Goal: Find contact information: Find contact information

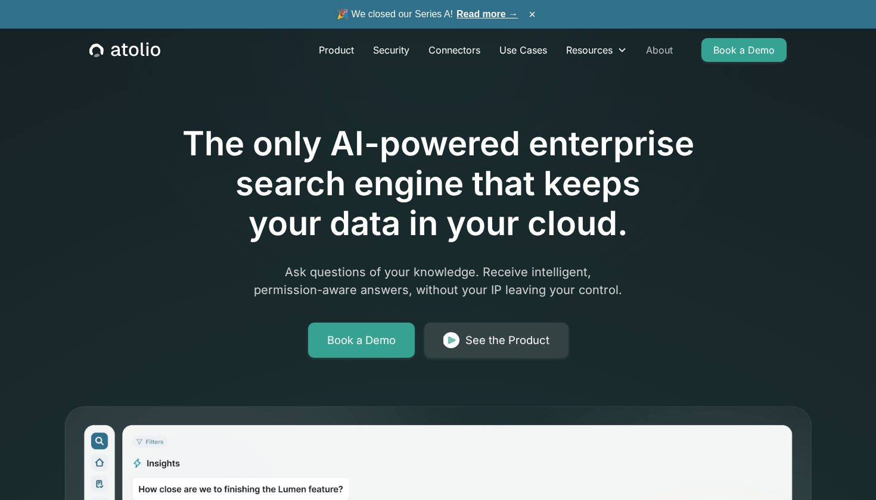
click at [665, 48] on link "About" at bounding box center [659, 50] width 46 height 24
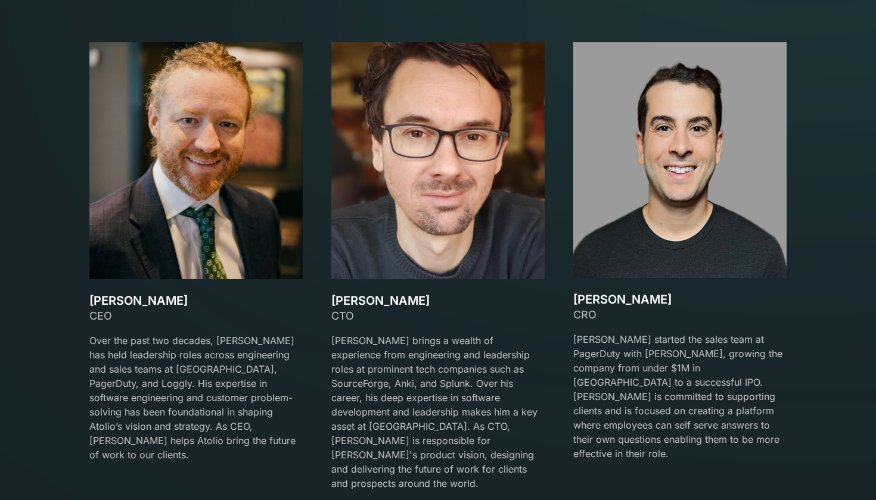
scroll to position [1771, 0]
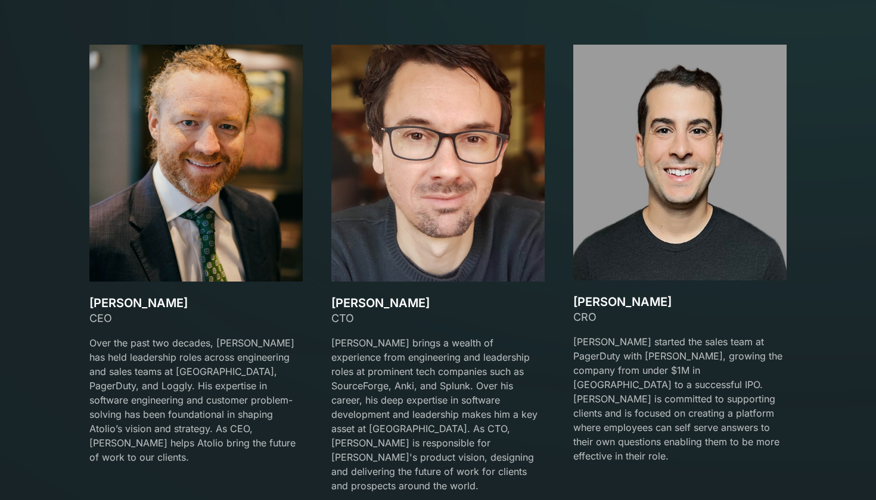
click at [341, 303] on h3 "Gareth Watts" at bounding box center [437, 303] width 213 height 14
click at [605, 301] on h3 "Mark Matta" at bounding box center [679, 302] width 213 height 14
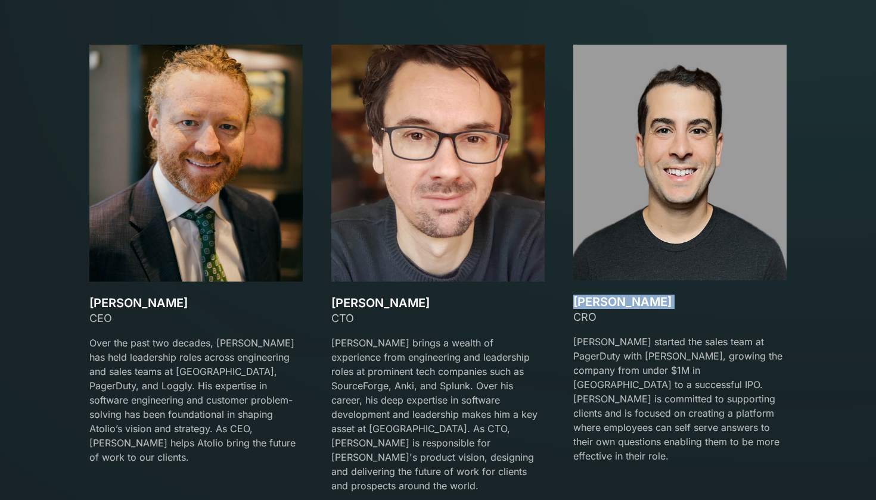
click at [605, 301] on h3 "Mark Matta" at bounding box center [679, 302] width 213 height 14
copy h3 "Mark Matta"
